Goal: Find specific page/section: Go to known website

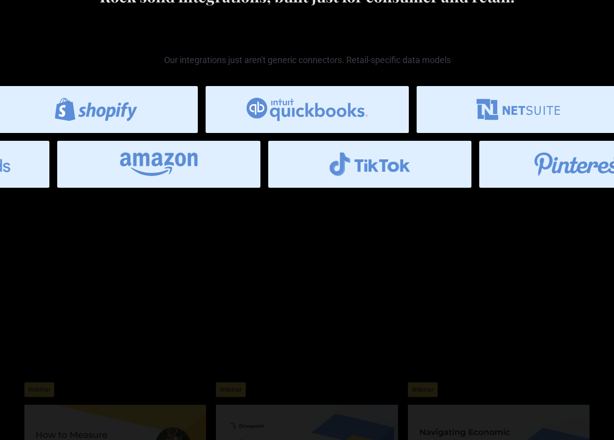
scroll to position [3679, 0]
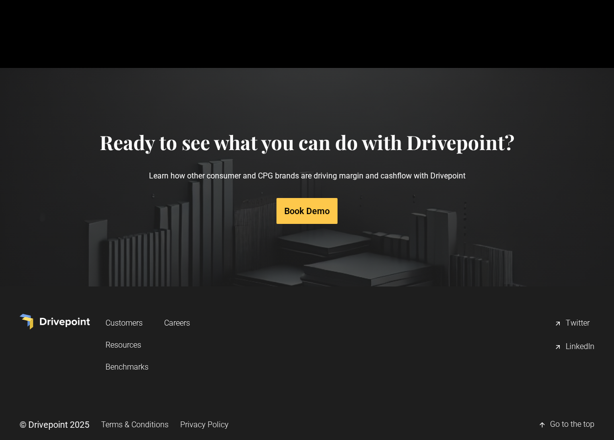
click at [564, 337] on link "LinkedIn" at bounding box center [574, 347] width 41 height 20
